Goal: Check status

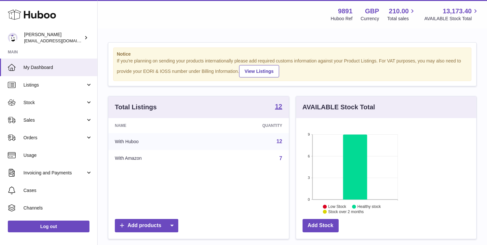
scroll to position [102, 118]
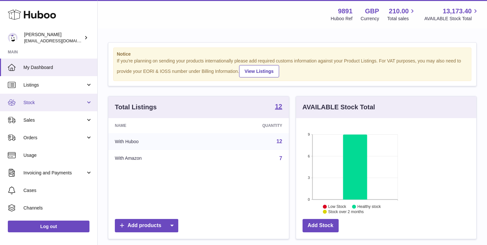
click at [73, 100] on span "Stock" at bounding box center [54, 103] width 62 height 6
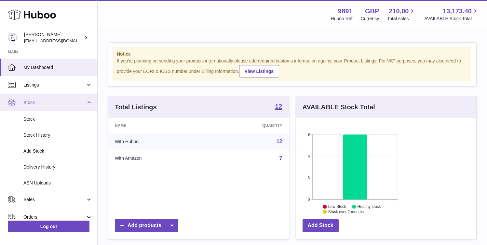
click at [85, 101] on link "Stock" at bounding box center [48, 103] width 97 height 18
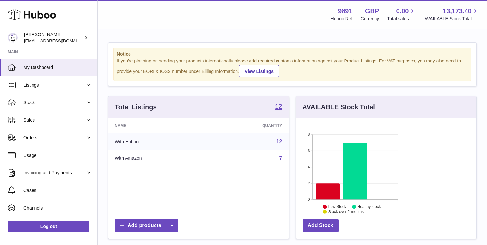
scroll to position [102, 118]
click at [62, 120] on span "Sales" at bounding box center [54, 120] width 62 height 6
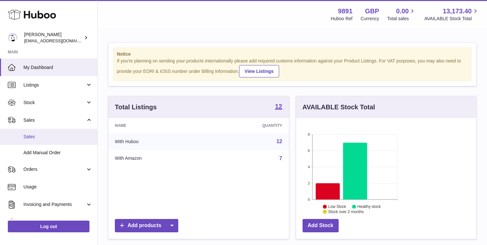
click at [63, 143] on link "Sales" at bounding box center [48, 137] width 97 height 16
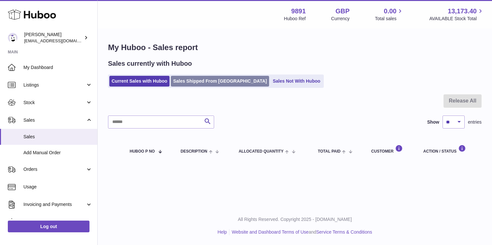
click at [205, 78] on link "Sales Shipped From Huboo" at bounding box center [220, 81] width 98 height 11
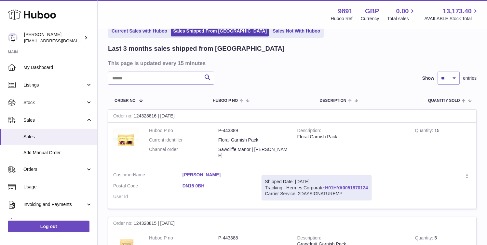
scroll to position [36, 0]
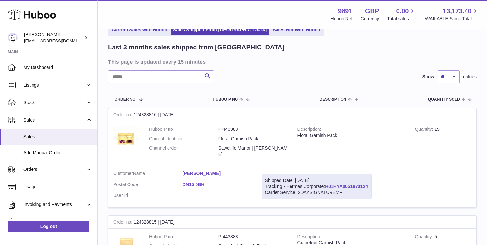
click at [368, 184] on link "H01HYA0051970124" at bounding box center [346, 186] width 43 height 5
drag, startPoint x: 452, startPoint y: 160, endPoint x: 397, endPoint y: 159, distance: 55.0
click at [377, 166] on td "Shipped Date: 8th Sep 2025 Tracking - Hermes Corporate: H01HYA0051970124 Carrie…" at bounding box center [317, 187] width 120 height 42
copy link "H01HYA0051970124"
